Goal: Find specific page/section: Find specific page/section

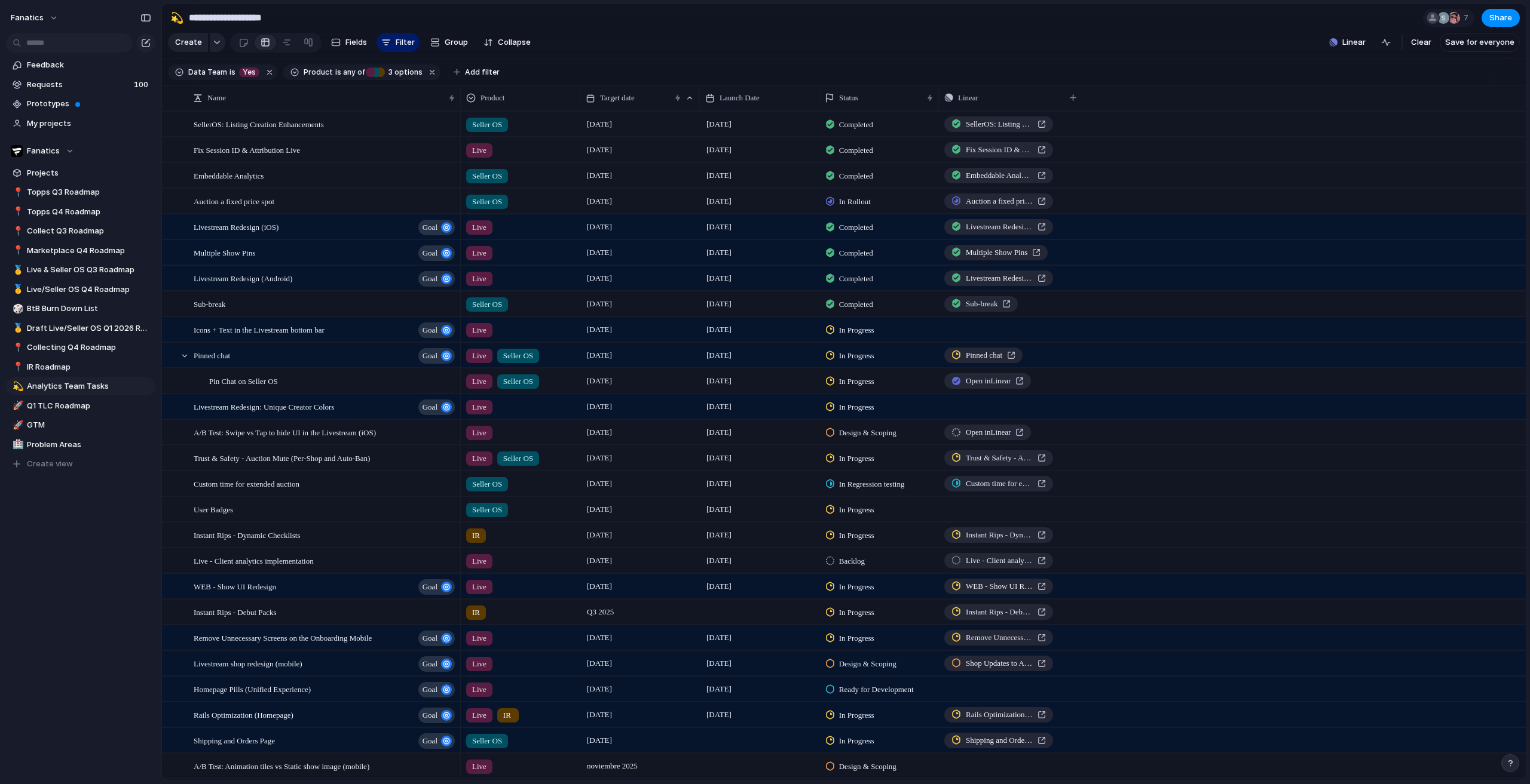
click at [70, 616] on div "fanatics Feedback Requests 100 Prototypes My projects Fanatics Projects 📍 Topps…" at bounding box center [80, 392] width 162 height 784
click at [270, 316] on div "Sub-break" at bounding box center [325, 304] width 263 height 25
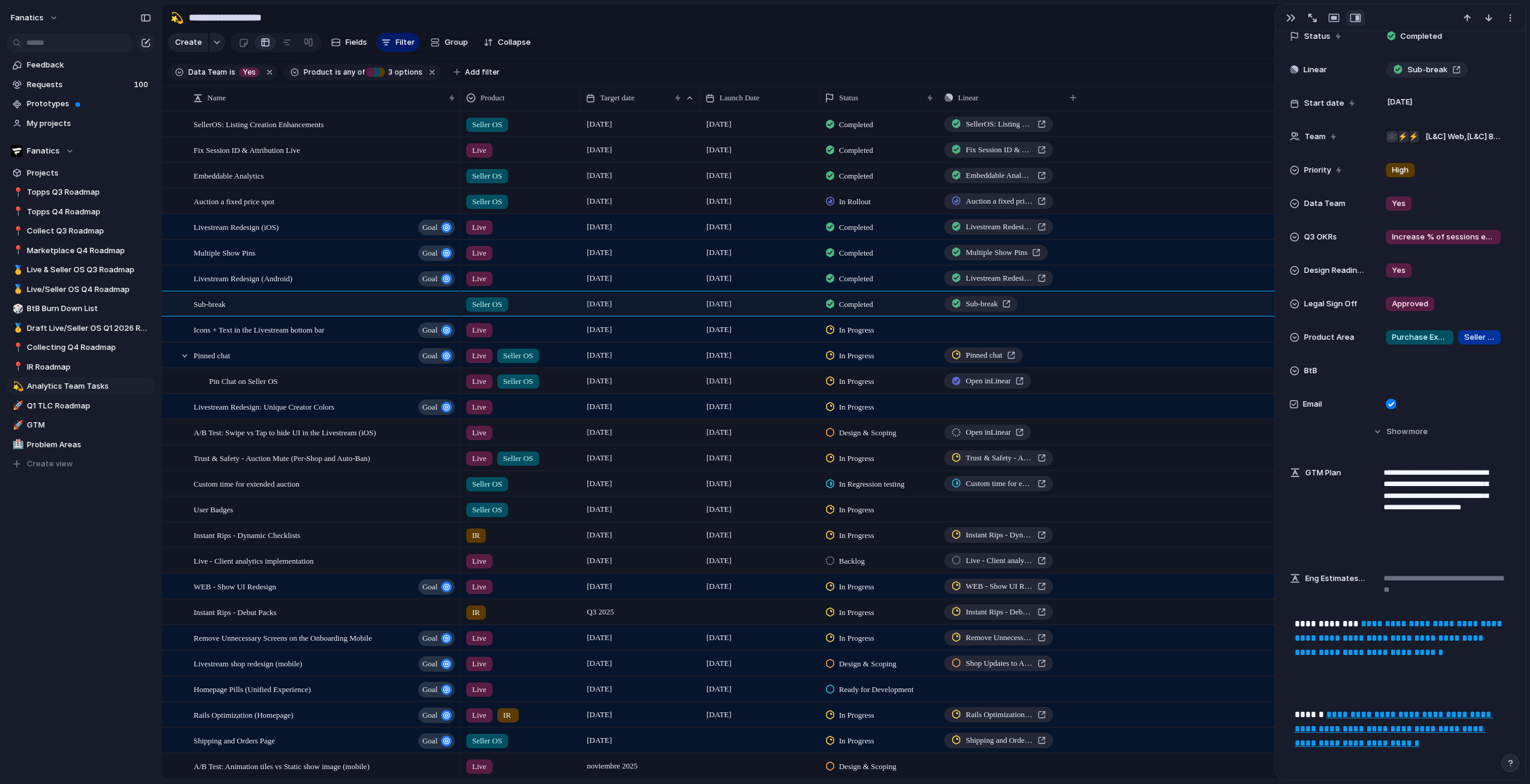
scroll to position [239, 0]
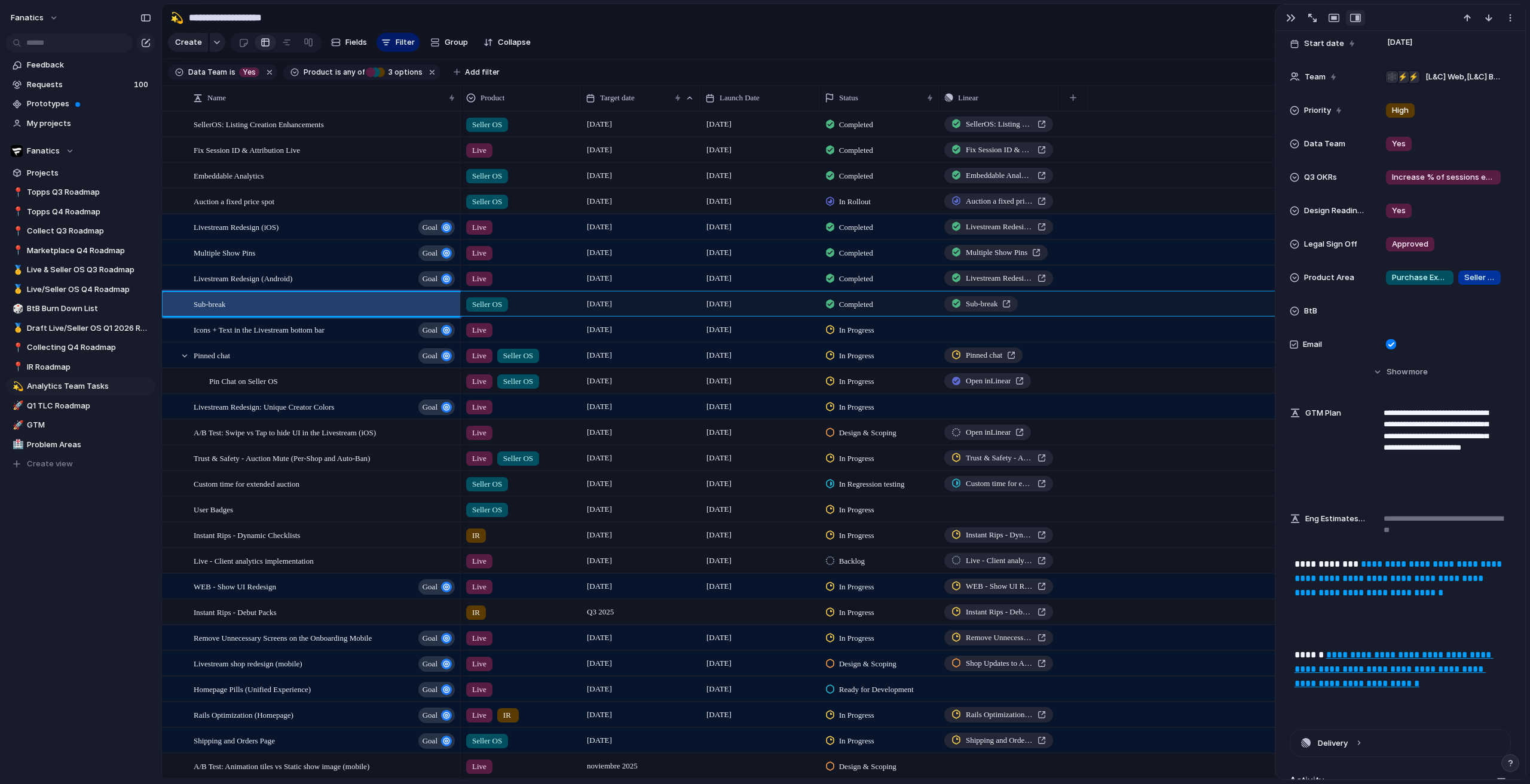
click at [1325, 597] on link "**********" at bounding box center [1399, 579] width 209 height 38
click at [624, 104] on span "Target date" at bounding box center [617, 98] width 35 height 12
click at [119, 501] on div "Modify Hide Clear sort Sort descending" at bounding box center [765, 392] width 1530 height 784
click at [625, 104] on span "Target date" at bounding box center [617, 98] width 35 height 12
click at [98, 578] on div "Modify Hide Clear sort Sort descending" at bounding box center [765, 392] width 1530 height 784
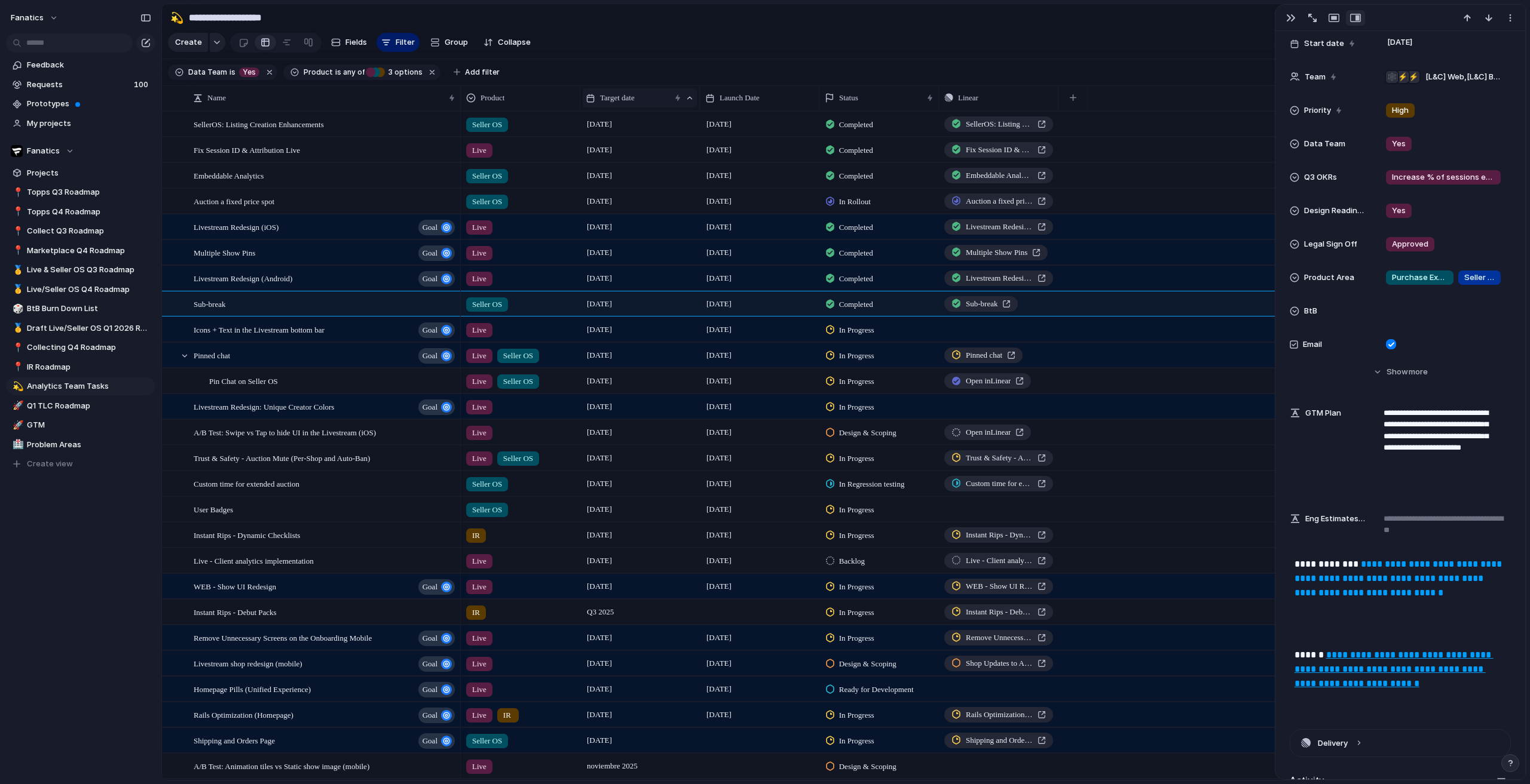
click at [660, 102] on div "Target date" at bounding box center [627, 98] width 84 height 12
click at [623, 168] on span "Clear sort" at bounding box center [625, 173] width 38 height 12
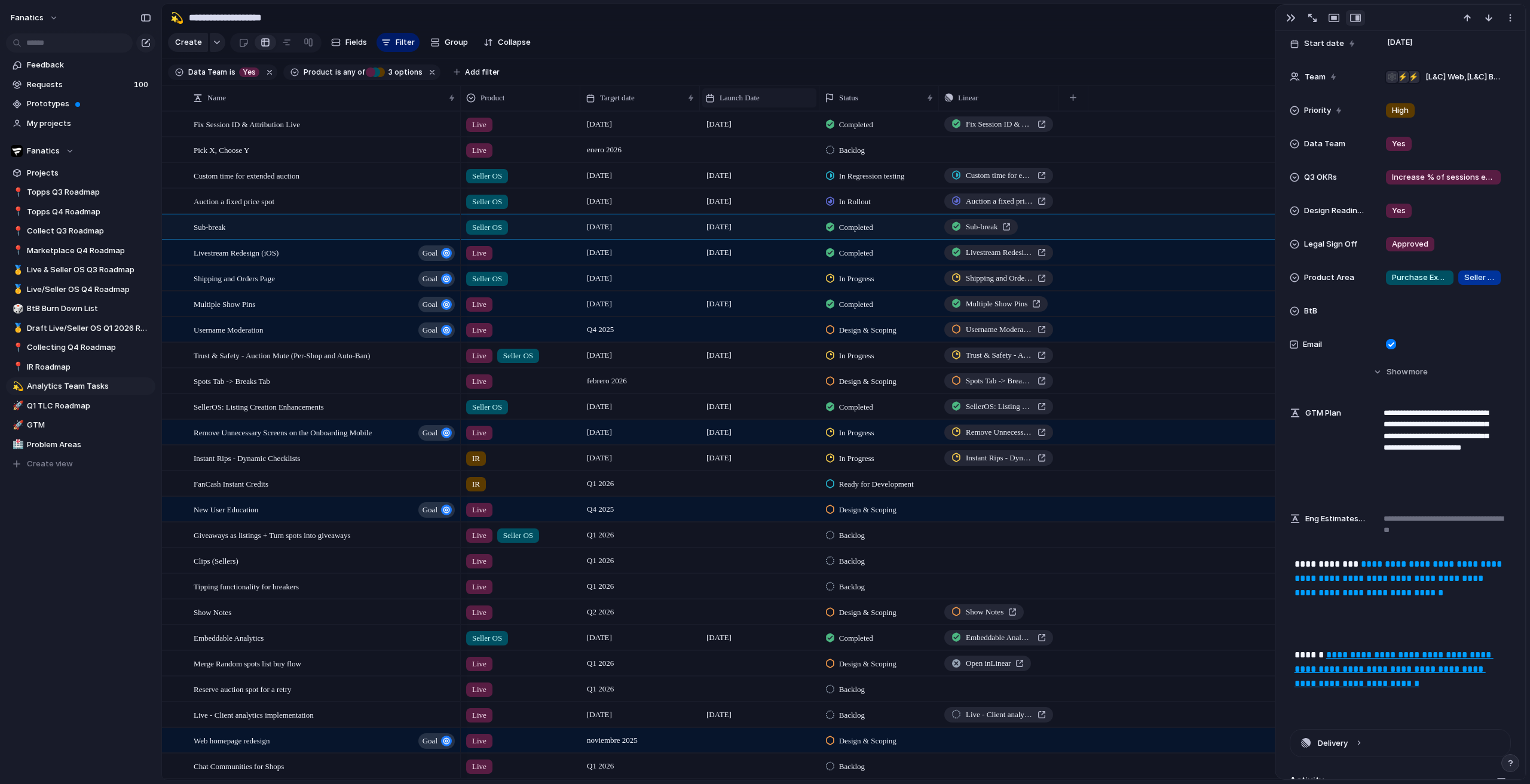
click at [726, 104] on span "Launch Date" at bounding box center [740, 98] width 40 height 12
click at [745, 175] on span "Sort ascending" at bounding box center [754, 172] width 58 height 12
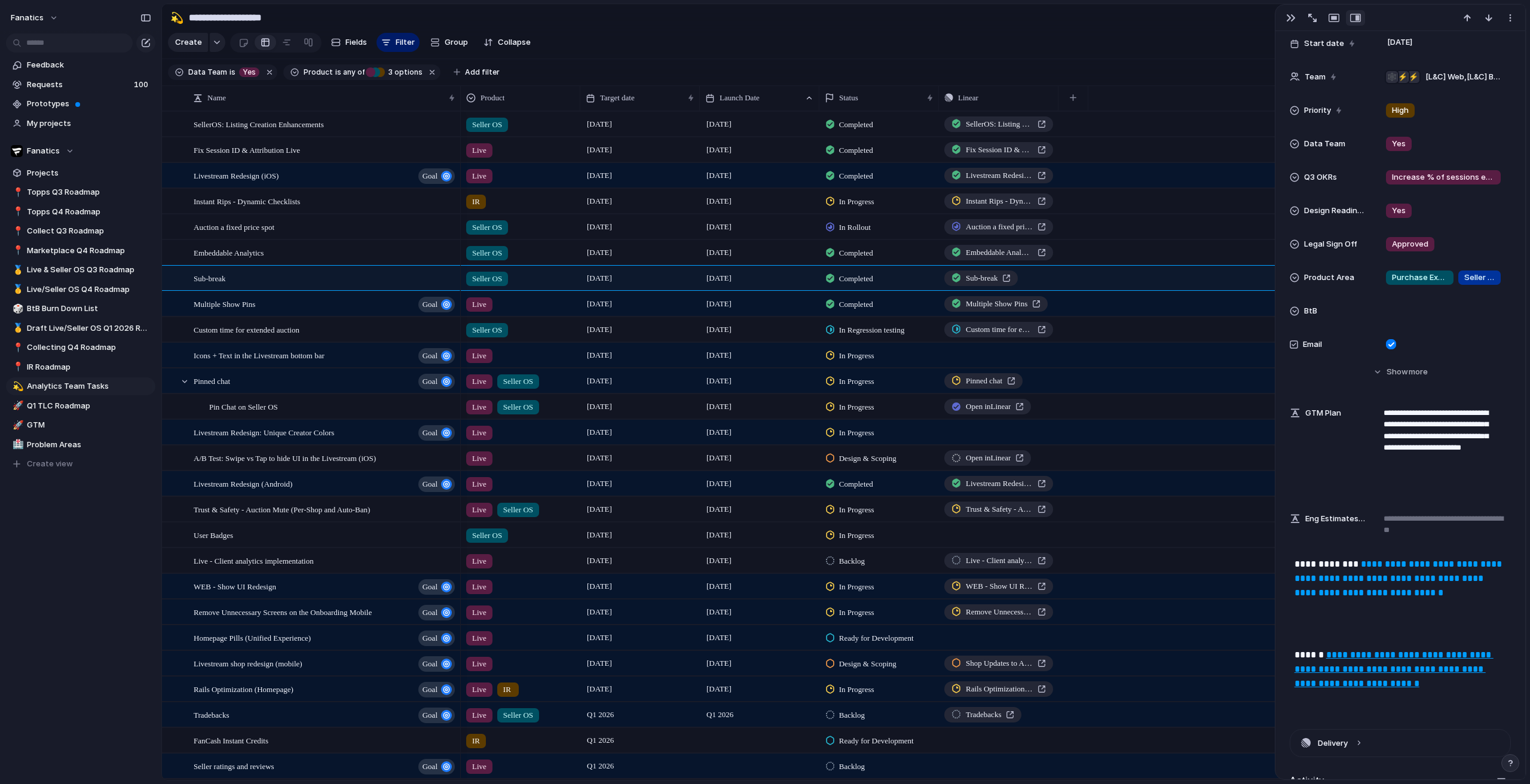
click at [77, 783] on div "fanatics Feedback Requests 100 Prototypes My projects Fanatics Projects 📍 Topps…" at bounding box center [80, 392] width 162 height 784
click at [501, 104] on span "Product" at bounding box center [492, 98] width 24 height 12
click at [14, 602] on div "Modify Hide Sort ascending Sort descending" at bounding box center [765, 392] width 1530 height 784
click at [46, 546] on div "Feedback Requests 100 Prototypes My projects Fanatics Projects 📍 Topps Q3 Roadm…" at bounding box center [80, 285] width 162 height 570
